Goal: Task Accomplishment & Management: Use online tool/utility

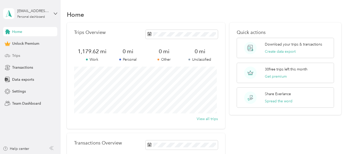
click at [16, 55] on span "Trips" at bounding box center [16, 55] width 8 height 5
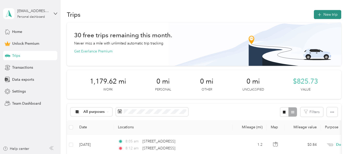
click at [325, 14] on button "New trip" at bounding box center [326, 14] width 27 height 9
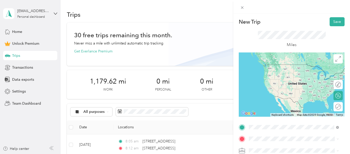
click at [290, 100] on span "[STREET_ADDRESS][US_STATE]" at bounding box center [284, 99] width 52 height 5
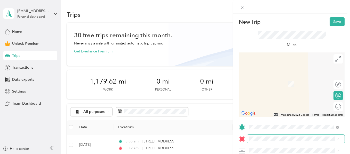
click at [260, 137] on span at bounding box center [295, 139] width 97 height 8
click at [289, 78] on span "[STREET_ADDRESS][US_STATE]" at bounding box center [284, 76] width 52 height 5
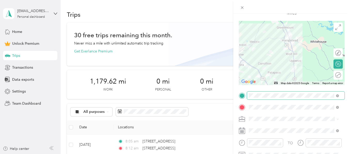
scroll to position [32, 0]
click at [260, 65] on div "Doordash" at bounding box center [293, 64] width 86 height 5
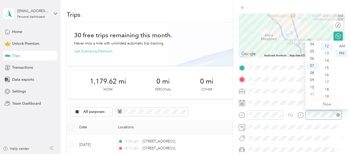
scroll to position [87, 0]
click at [293, 117] on div "TO" at bounding box center [291, 117] width 106 height 13
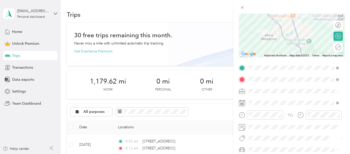
scroll to position [0, 0]
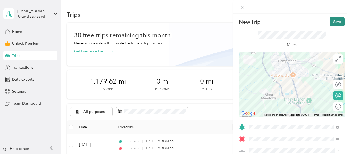
click at [335, 21] on button "Save" at bounding box center [336, 21] width 15 height 9
